Goal: Information Seeking & Learning: Learn about a topic

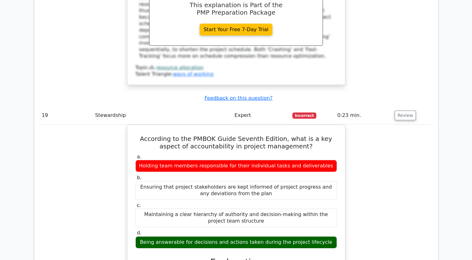
scroll to position [7076, 0]
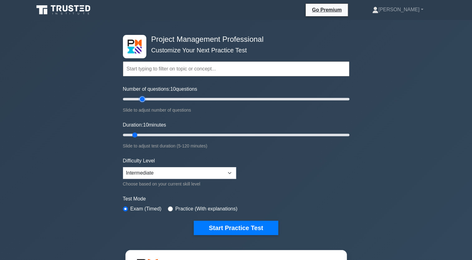
type input "20"
click at [141, 98] on input "Number of questions: 10 questions" at bounding box center [236, 98] width 226 height 7
click at [143, 133] on input "Duration: 10 minutes" at bounding box center [236, 134] width 226 height 7
click at [146, 134] on input "Duration: 15 minutes" at bounding box center [236, 134] width 226 height 7
click at [148, 134] on input "Duration: 15 minutes" at bounding box center [236, 134] width 226 height 7
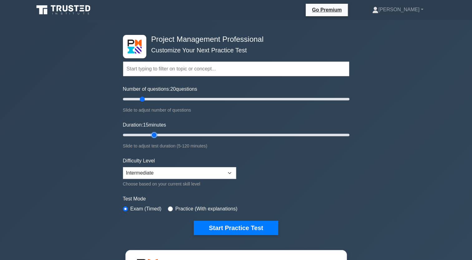
type input "20"
click at [150, 135] on input "Duration: 15 minutes" at bounding box center [236, 134] width 226 height 7
click at [212, 226] on button "Start Practice Test" at bounding box center [236, 228] width 84 height 14
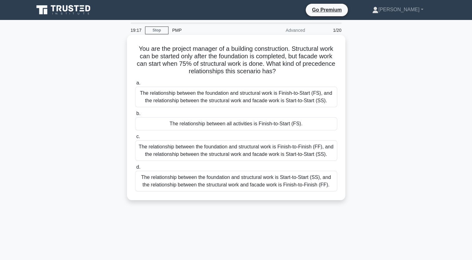
click at [222, 94] on div "The relationship between the foundation and structural work is Finish-to-Start …" at bounding box center [236, 97] width 202 height 21
click at [135, 85] on input "a. The relationship between the foundation and structural work is Finish-to-Sta…" at bounding box center [135, 83] width 0 height 4
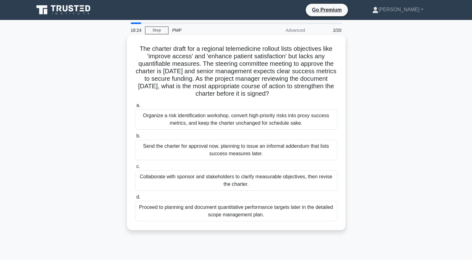
click at [258, 181] on div "Collaborate with sponsor and stakeholders to clarify measurable objectives, the…" at bounding box center [236, 180] width 202 height 21
click at [135, 169] on input "c. Collaborate with sponsor and stakeholders to clarify measurable objectives, …" at bounding box center [135, 167] width 0 height 4
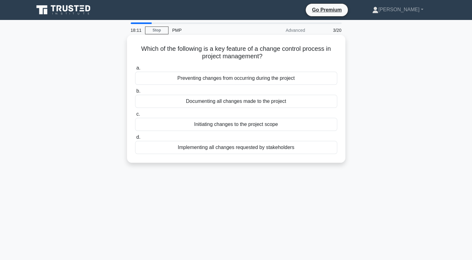
click at [221, 104] on div "Documenting all changes made to the project" at bounding box center [236, 101] width 202 height 13
click at [135, 93] on input "b. Documenting all changes made to the project" at bounding box center [135, 91] width 0 height 4
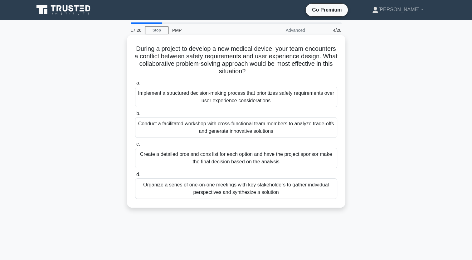
click at [224, 125] on div "Conduct a facilitated workshop with cross-functional team members to analyze tr…" at bounding box center [236, 127] width 202 height 21
click at [135, 116] on input "b. Conduct a facilitated workshop with cross-functional team members to analyze…" at bounding box center [135, 114] width 0 height 4
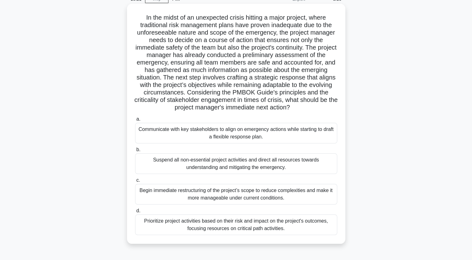
scroll to position [62, 0]
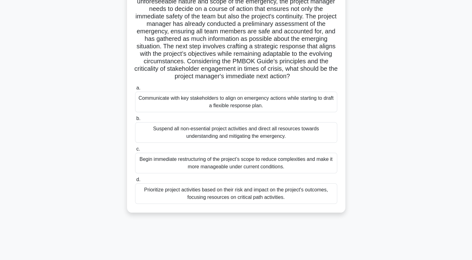
click at [248, 104] on div "Communicate with key stakeholders to align on emergency actions while starting …" at bounding box center [236, 102] width 202 height 21
click at [135, 90] on input "a. Communicate with key stakeholders to align on emergency actions while starti…" at bounding box center [135, 88] width 0 height 4
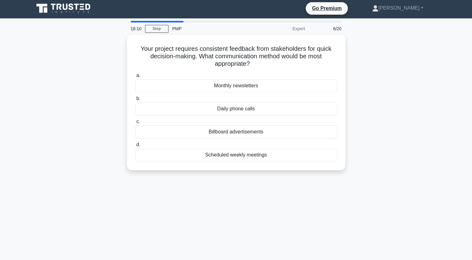
scroll to position [0, 0]
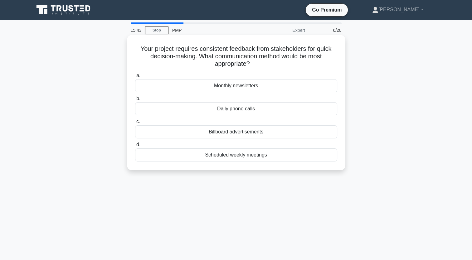
drag, startPoint x: 260, startPoint y: 63, endPoint x: 127, endPoint y: 49, distance: 133.6
click at [127, 49] on div "Your project requires consistent feedback from stakeholders for quick decision-…" at bounding box center [236, 102] width 218 height 135
click at [233, 159] on div "Scheduled weekly meetings" at bounding box center [236, 154] width 202 height 13
click at [135, 147] on input "d. Scheduled weekly meetings" at bounding box center [135, 145] width 0 height 4
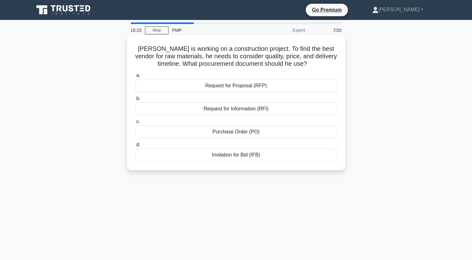
click at [276, 111] on div "Request for Information (RFI)" at bounding box center [236, 108] width 202 height 13
click at [135, 101] on input "b. Request for Information (RFI)" at bounding box center [135, 99] width 0 height 4
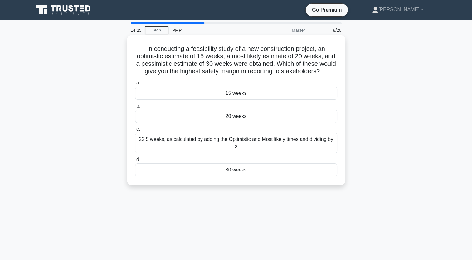
click at [261, 123] on div "20 weeks" at bounding box center [236, 116] width 202 height 13
click at [135, 108] on input "b. 20 weeks" at bounding box center [135, 106] width 0 height 4
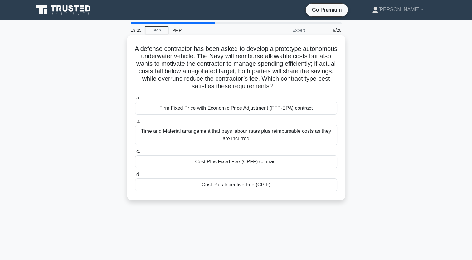
click at [219, 108] on div "Firm Fixed Price with Economic Price Adjustment (FFP-EPA) contract" at bounding box center [236, 108] width 202 height 13
click at [135, 100] on input "a. Firm Fixed Price with Economic Price Adjustment (FFP-EPA) contract" at bounding box center [135, 98] width 0 height 4
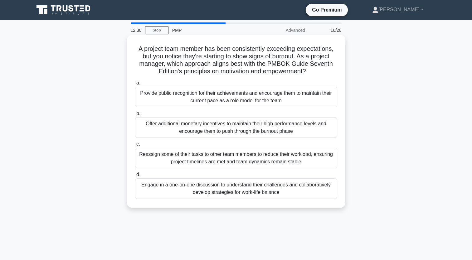
click at [209, 195] on div "Engage in a one-on-one discussion to understand their challenges and collaborat…" at bounding box center [236, 188] width 202 height 21
click at [135, 177] on input "d. Engage in a one-on-one discussion to understand their challenges and collabo…" at bounding box center [135, 175] width 0 height 4
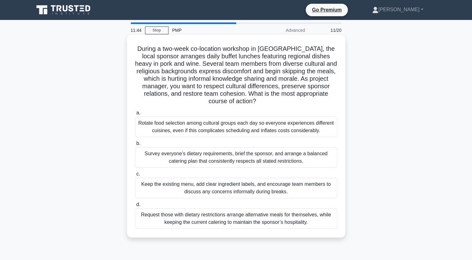
click at [219, 157] on div "Survey everyone’s dietary requirements, brief the sponsor, and arrange a balanc…" at bounding box center [236, 157] width 202 height 21
click at [135, 146] on input "b. Survey everyone’s dietary requirements, brief the sponsor, and arrange a bal…" at bounding box center [135, 144] width 0 height 4
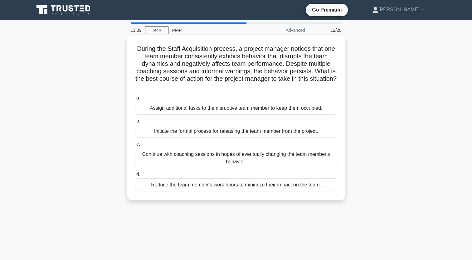
click at [249, 133] on div "Initiate the formal process for releasing the team member from the project." at bounding box center [236, 131] width 202 height 13
click at [135, 123] on input "b. Initiate the formal process for releasing the team member from the project." at bounding box center [135, 121] width 0 height 4
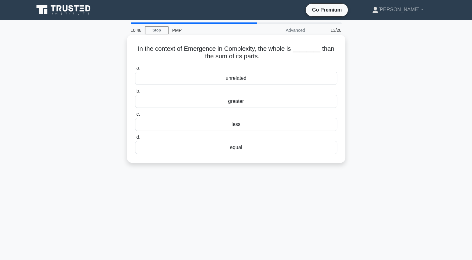
click at [272, 81] on div "unrelated" at bounding box center [236, 78] width 202 height 13
click at [135, 70] on input "a. unrelated" at bounding box center [135, 68] width 0 height 4
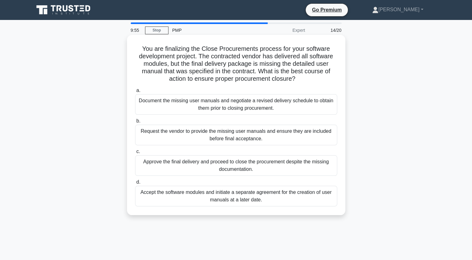
click at [271, 109] on div "Document the missing user manuals and negotiate a revised delivery schedule to …" at bounding box center [236, 104] width 202 height 21
click at [135, 93] on input "a. Document the missing user manuals and negotiate a revised delivery schedule …" at bounding box center [135, 91] width 0 height 4
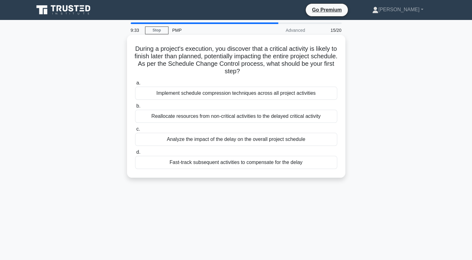
click at [231, 143] on div "Analyze the impact of the delay on the overall project schedule" at bounding box center [236, 139] width 202 height 13
click at [135, 131] on input "c. Analyze the impact of the delay on the overall project schedule" at bounding box center [135, 129] width 0 height 4
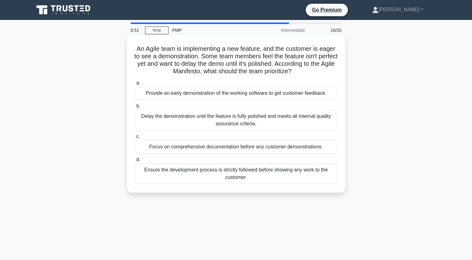
click at [257, 123] on div "Delay the demonstration until the feature is fully polished and meets all inter…" at bounding box center [236, 120] width 202 height 21
click at [135, 108] on input "[PERSON_NAME] the demonstration until the feature is fully polished and meets a…" at bounding box center [135, 106] width 0 height 4
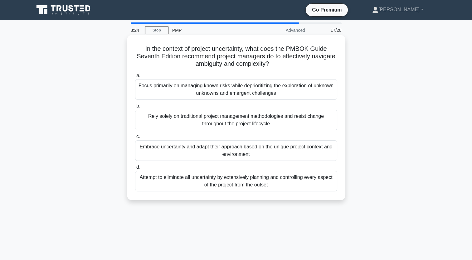
click at [278, 152] on div "Embrace uncertainty and adapt their approach based on the unique project contex…" at bounding box center [236, 150] width 202 height 21
click at [135, 139] on input "c. Embrace uncertainty and adapt their approach based on the unique project con…" at bounding box center [135, 137] width 0 height 4
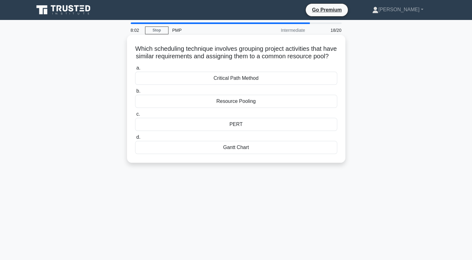
click at [292, 107] on div "Resource Pooling" at bounding box center [236, 101] width 202 height 13
click at [135, 93] on input "b. Resource Pooling" at bounding box center [135, 91] width 0 height 4
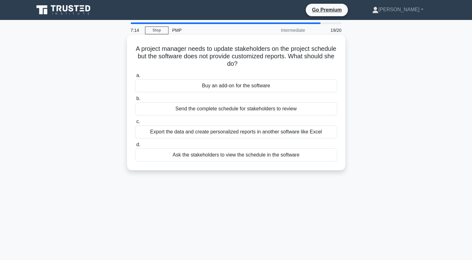
click at [248, 132] on div "Export the data and create personalized reports in another software like Excel" at bounding box center [236, 131] width 202 height 13
click at [135, 124] on input "c. Export the data and create personalized reports in another software like Exc…" at bounding box center [135, 122] width 0 height 4
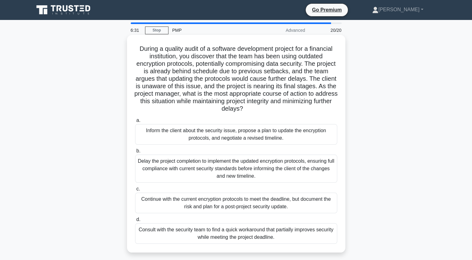
click at [210, 141] on div "Inform the client about the security issue, propose a plan to update the encryp…" at bounding box center [236, 134] width 202 height 21
click at [135, 123] on input "a. Inform the client about the security issue, propose a plan to update the enc…" at bounding box center [135, 120] width 0 height 4
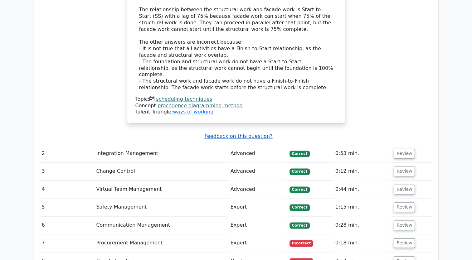
scroll to position [935, 0]
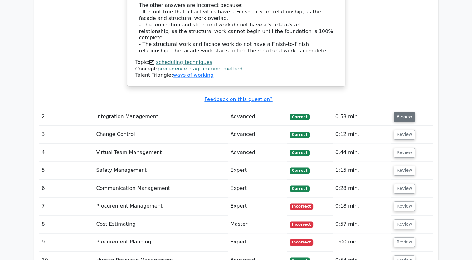
click at [405, 112] on button "Review" at bounding box center [403, 117] width 21 height 10
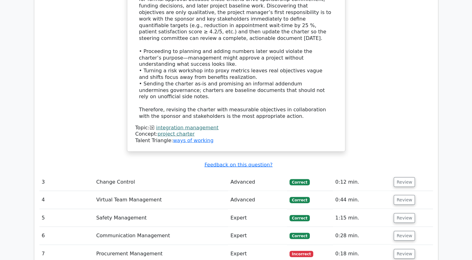
scroll to position [1341, 0]
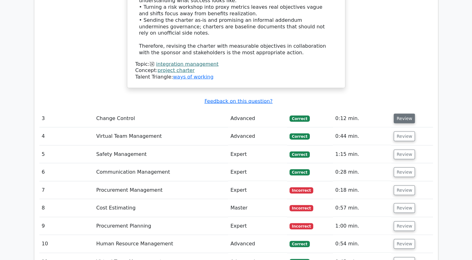
click at [404, 114] on button "Review" at bounding box center [403, 119] width 21 height 10
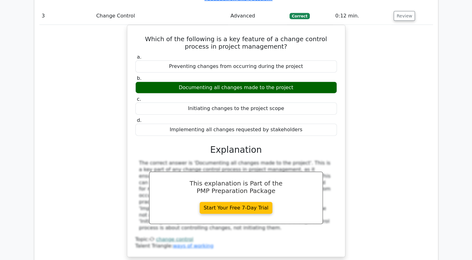
scroll to position [1497, 0]
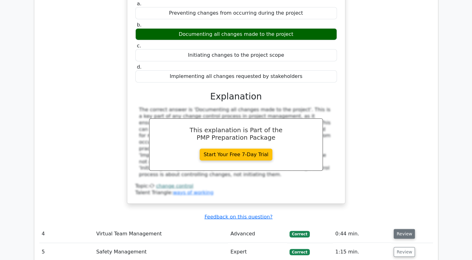
click at [407, 229] on button "Review" at bounding box center [403, 234] width 21 height 10
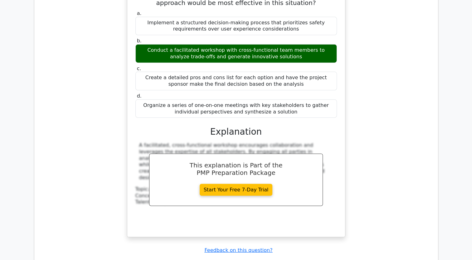
scroll to position [1777, 0]
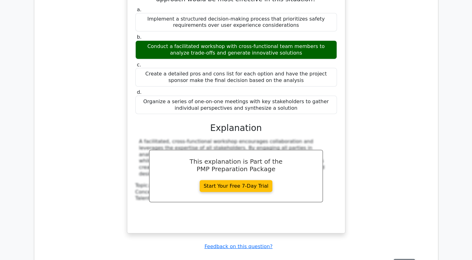
click at [400, 259] on button "Review" at bounding box center [403, 264] width 21 height 10
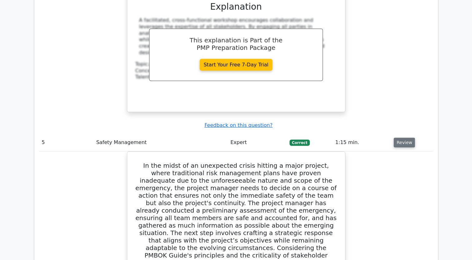
scroll to position [1902, 0]
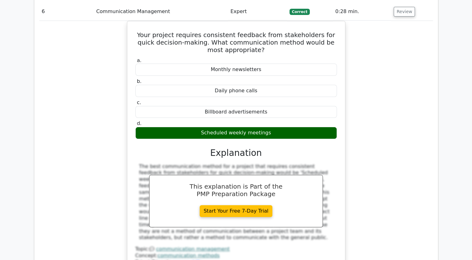
scroll to position [2494, 0]
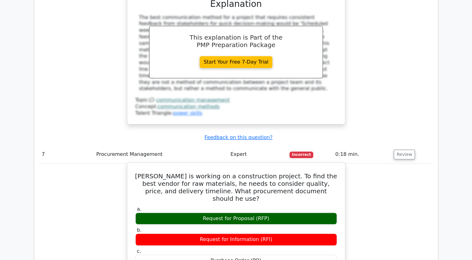
scroll to position [2712, 0]
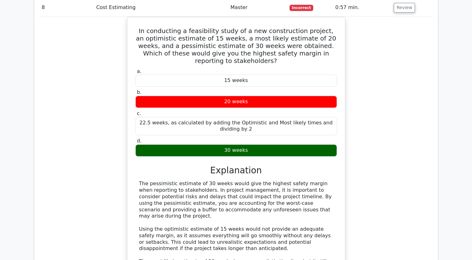
scroll to position [3087, 0]
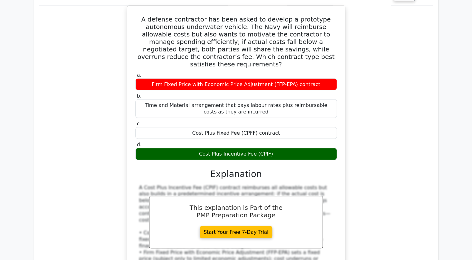
scroll to position [3554, 0]
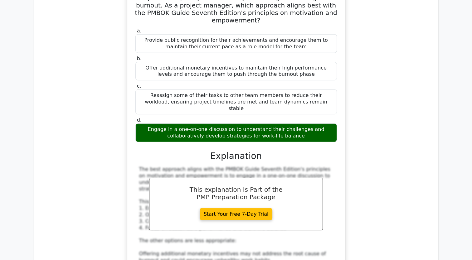
scroll to position [3866, 0]
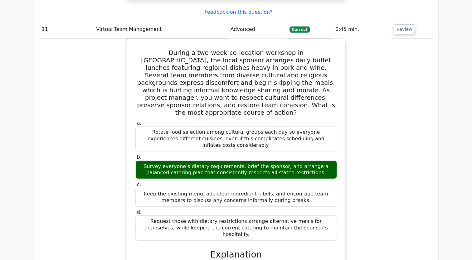
scroll to position [4240, 0]
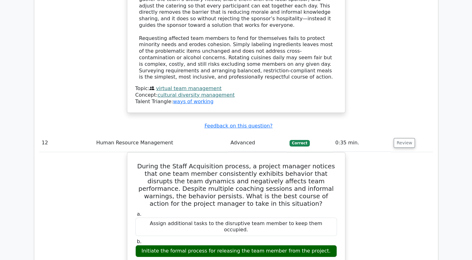
scroll to position [4677, 0]
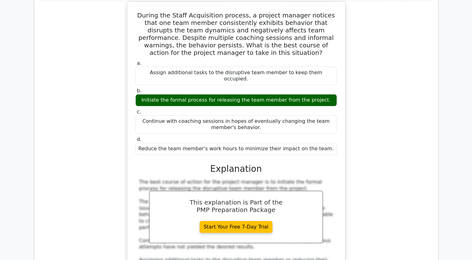
click at [415, 98] on td "During the Staff Acquisition process, a project manager notices that one team m…" at bounding box center [235, 181] width 393 height 361
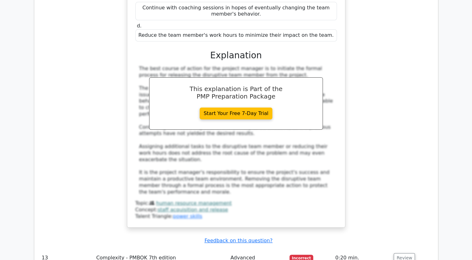
scroll to position [4864, 0]
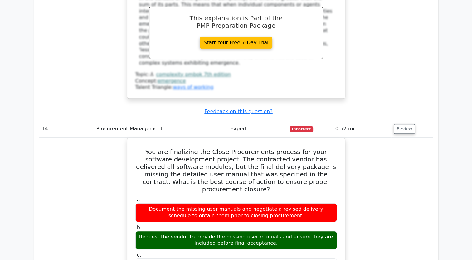
scroll to position [5207, 0]
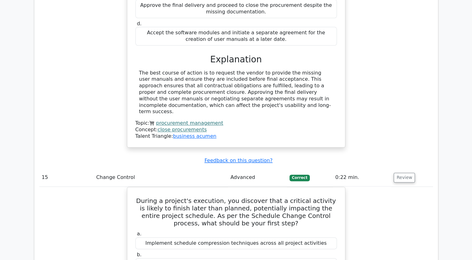
scroll to position [5581, 0]
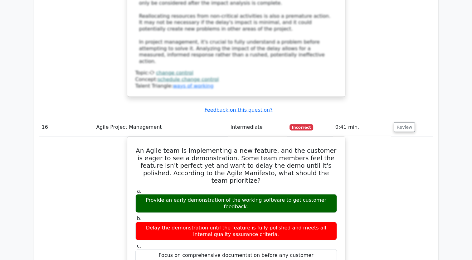
scroll to position [5955, 0]
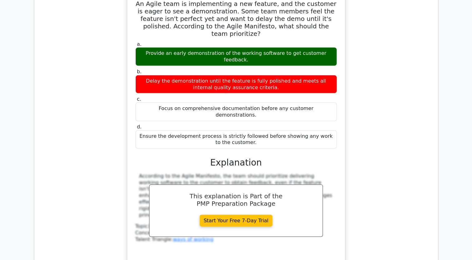
scroll to position [6204, 0]
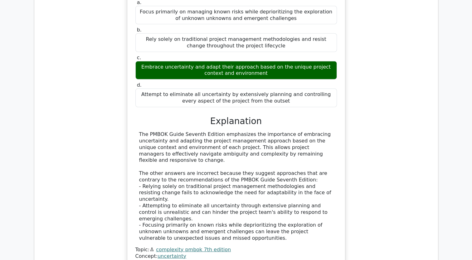
scroll to position [6454, 0]
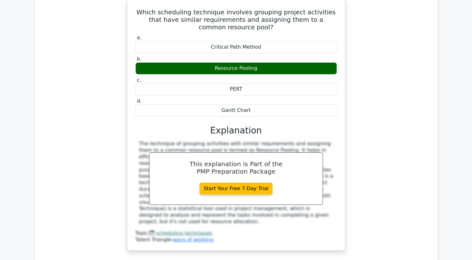
scroll to position [6734, 0]
